Goal: Information Seeking & Learning: Learn about a topic

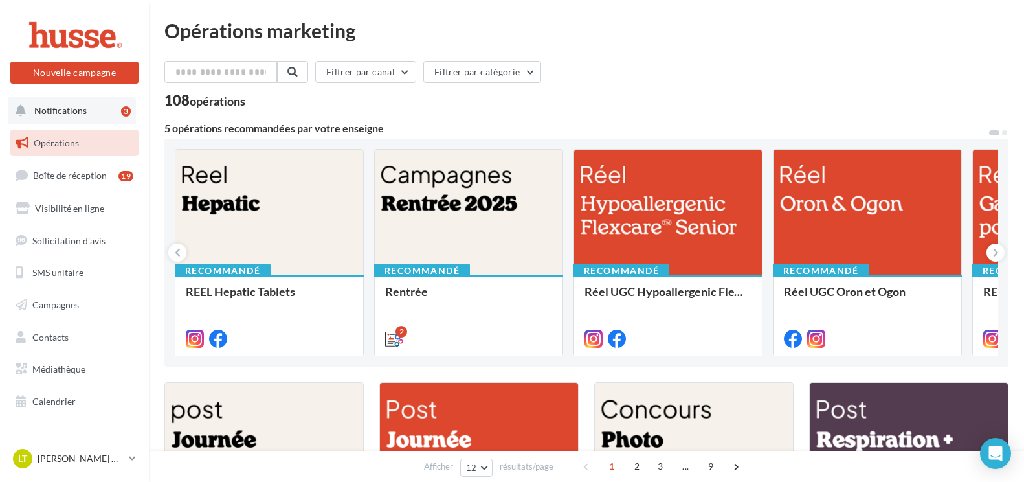
click at [51, 103] on button "Notifications 3" at bounding box center [72, 110] width 128 height 27
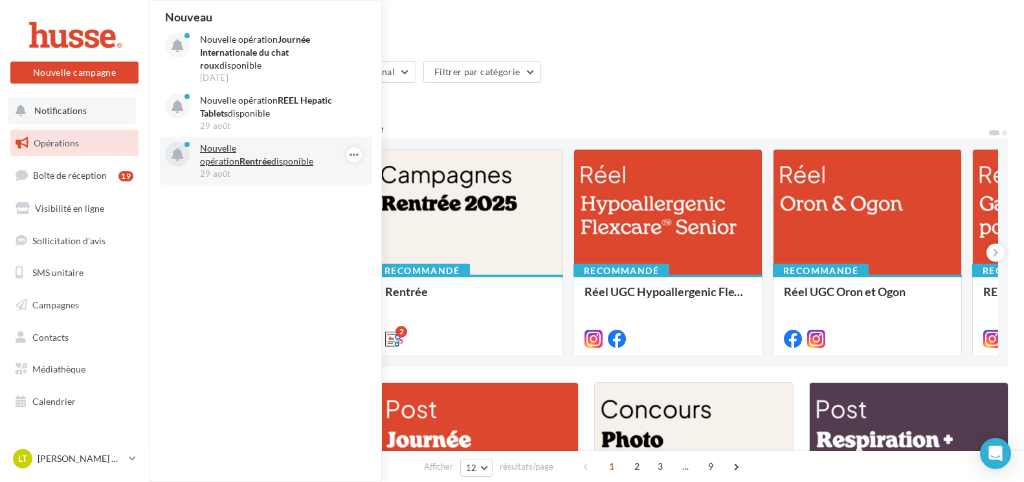
click at [230, 159] on p "Nouvelle opération Rentrée disponible" at bounding box center [275, 155] width 150 height 26
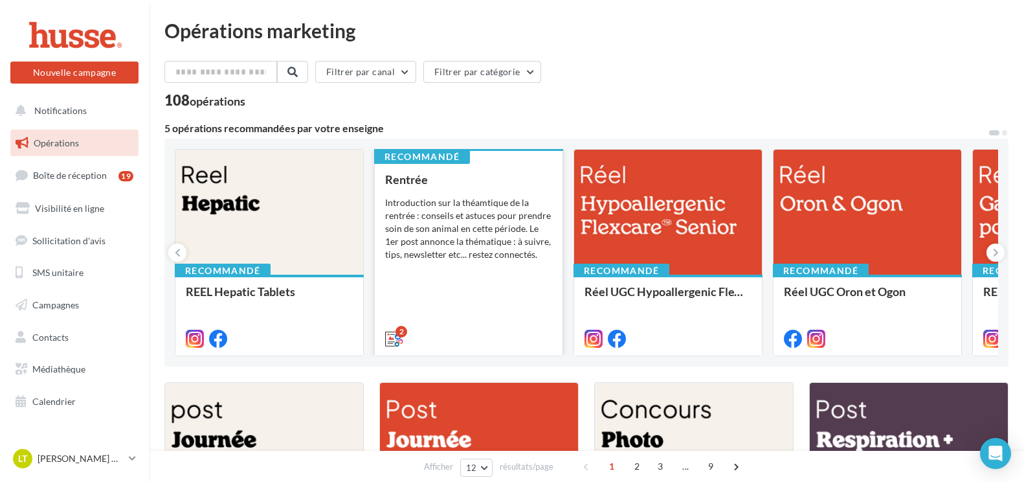
click at [442, 198] on div "Introduction sur la théamtique de la rentrée : conseils et astuces pour prendre…" at bounding box center [468, 228] width 167 height 65
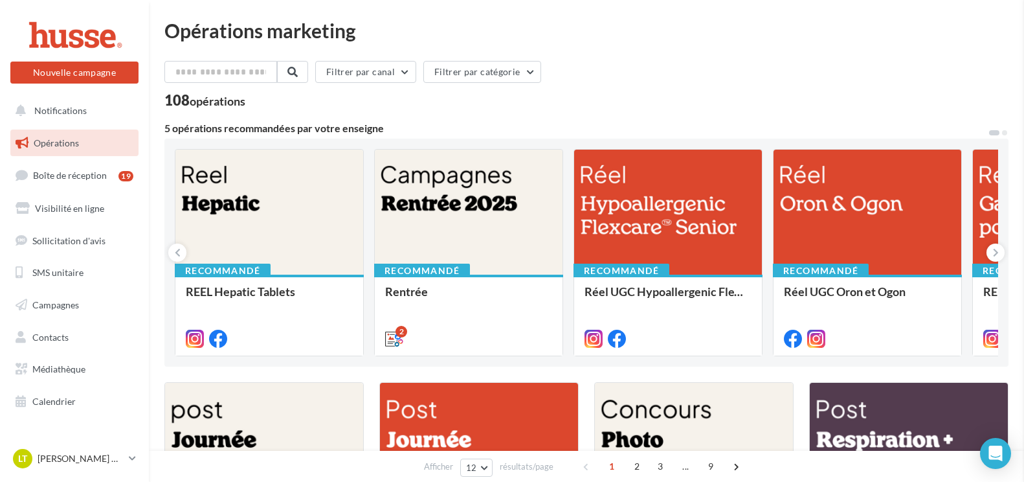
click at [97, 179] on span "Boîte de réception" at bounding box center [70, 175] width 74 height 11
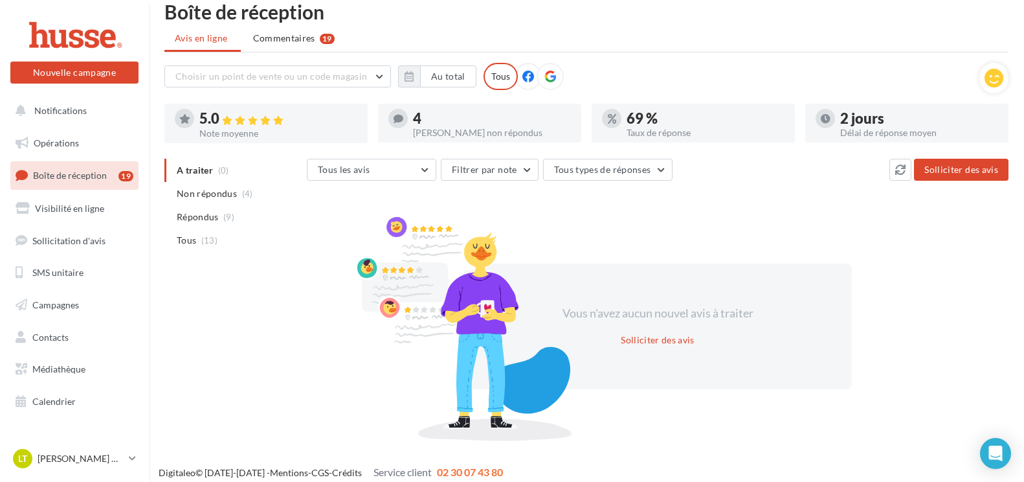
scroll to position [28, 0]
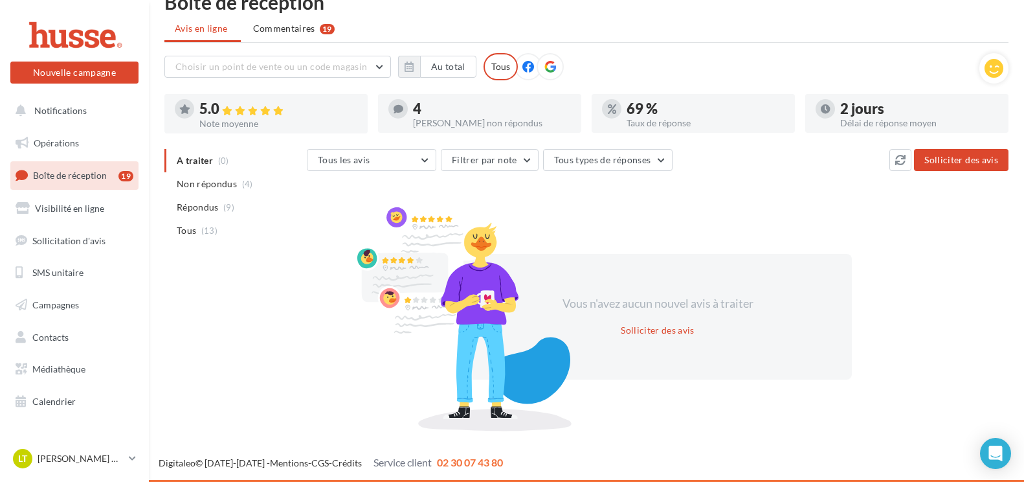
click at [434, 122] on div "[PERSON_NAME] non répondus" at bounding box center [492, 122] width 158 height 9
